Goal: Information Seeking & Learning: Learn about a topic

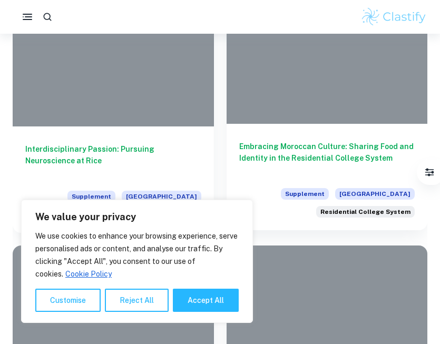
scroll to position [338, 0]
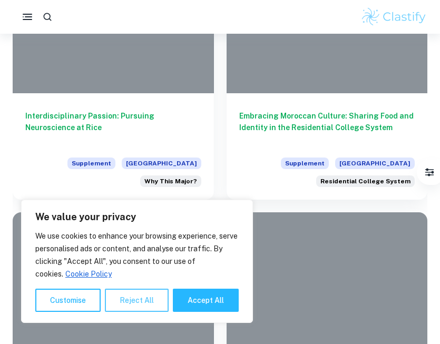
click at [132, 302] on button "Reject All" at bounding box center [137, 300] width 64 height 23
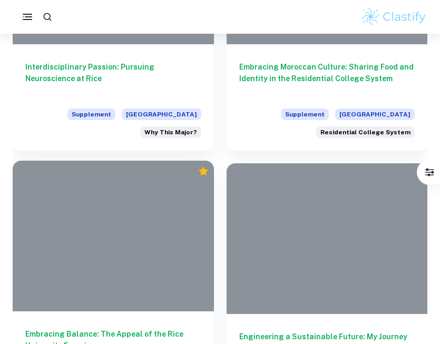
scroll to position [348, 0]
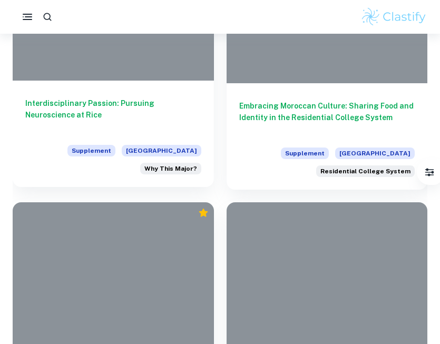
click at [110, 103] on h6 "Interdisciplinary Passion: Pursuing Neuroscience at Rice" at bounding box center [113, 114] width 176 height 35
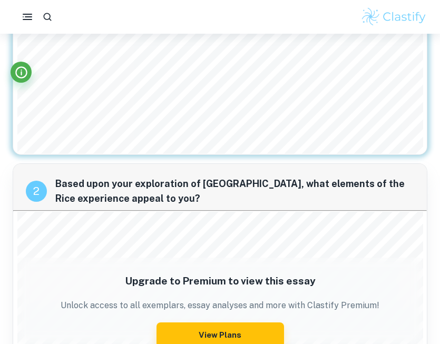
scroll to position [101, 0]
